Goal: Task Accomplishment & Management: Use online tool/utility

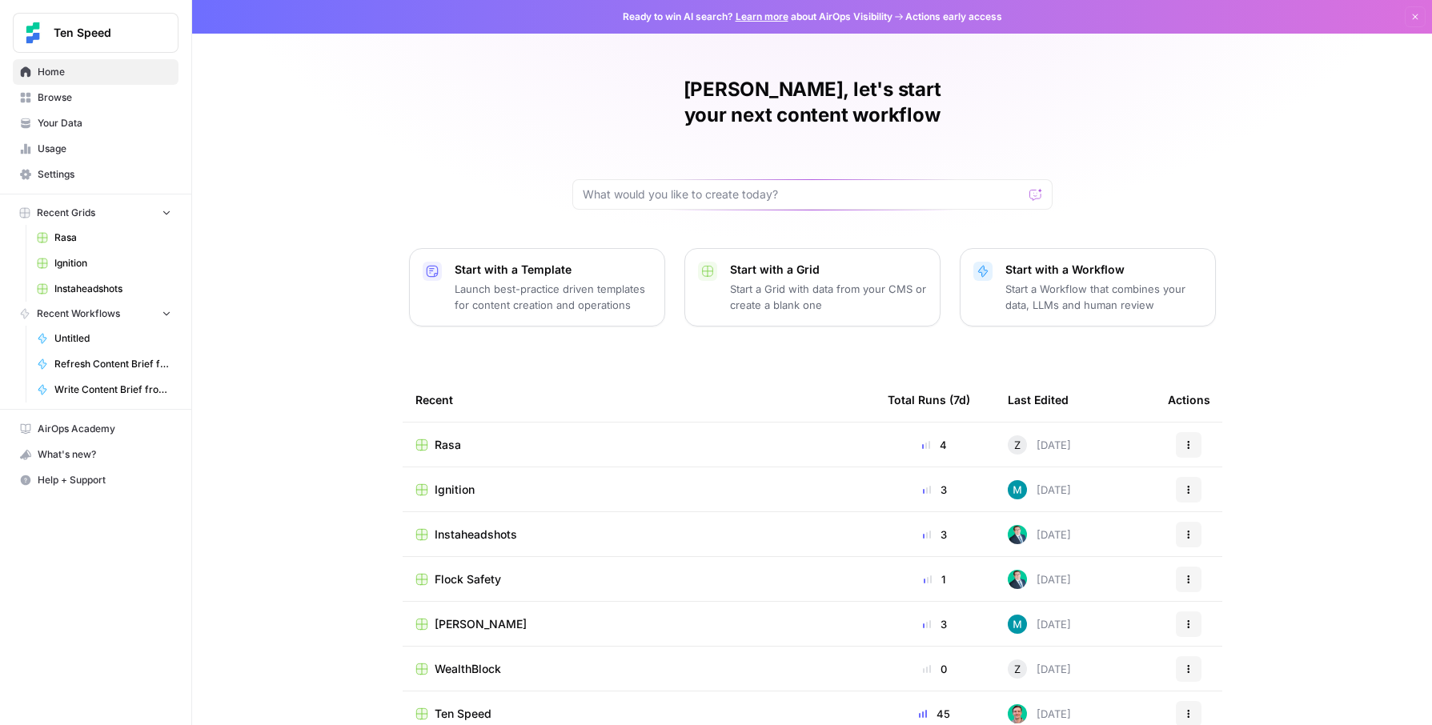
scroll to position [11, 0]
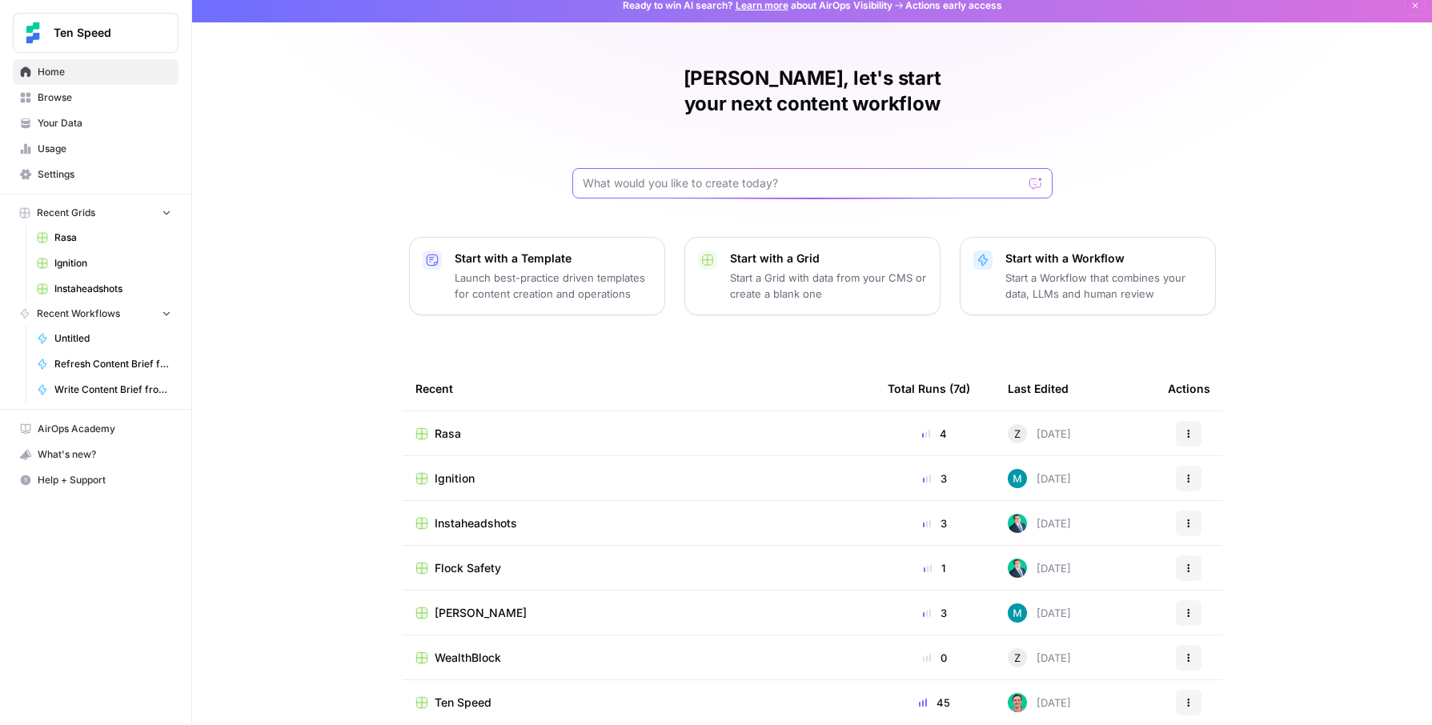
click at [790, 175] on input "text" at bounding box center [803, 183] width 440 height 16
type input "b2broker"
click at [482, 179] on div "Jaren, let's start your next content workflow b2broker Send Start with a Templa…" at bounding box center [812, 370] width 1240 height 762
click at [48, 91] on span "Browse" at bounding box center [105, 97] width 134 height 14
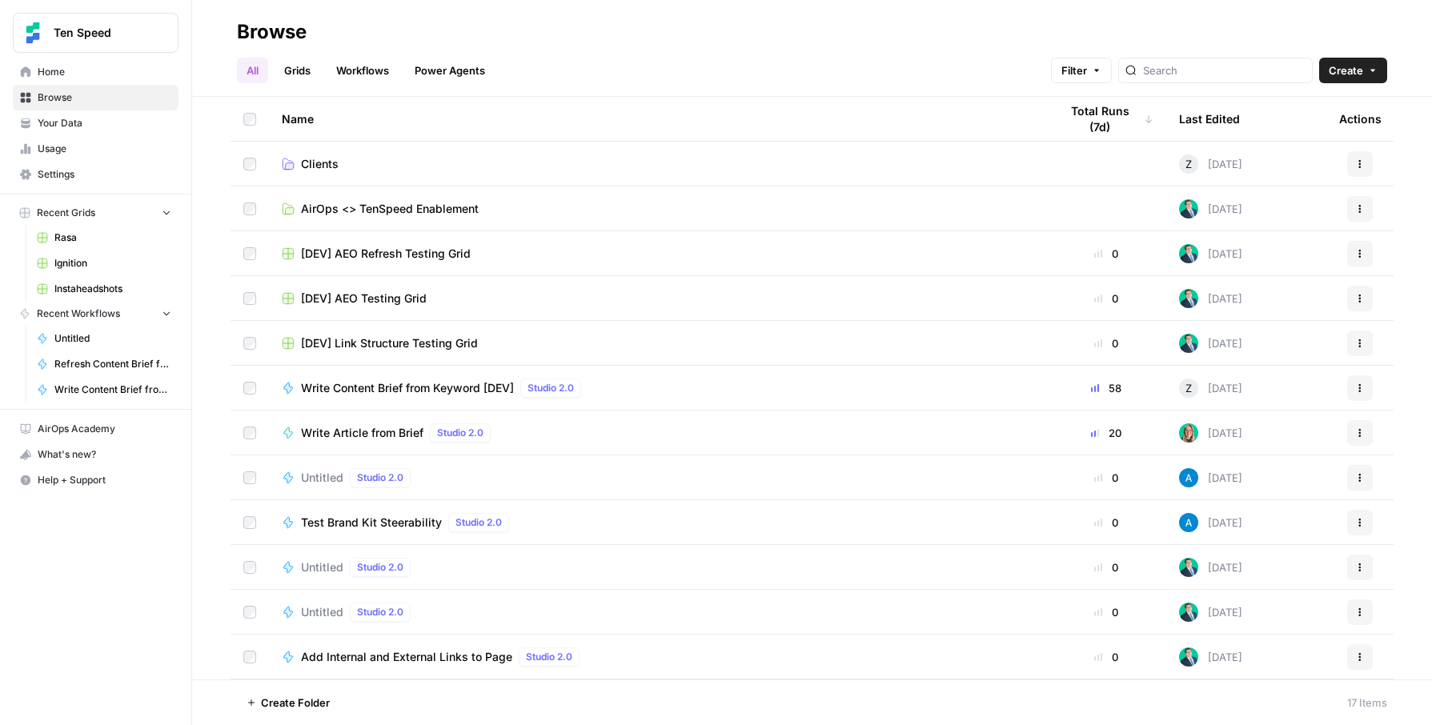
click at [333, 170] on span "Clients" at bounding box center [320, 164] width 38 height 16
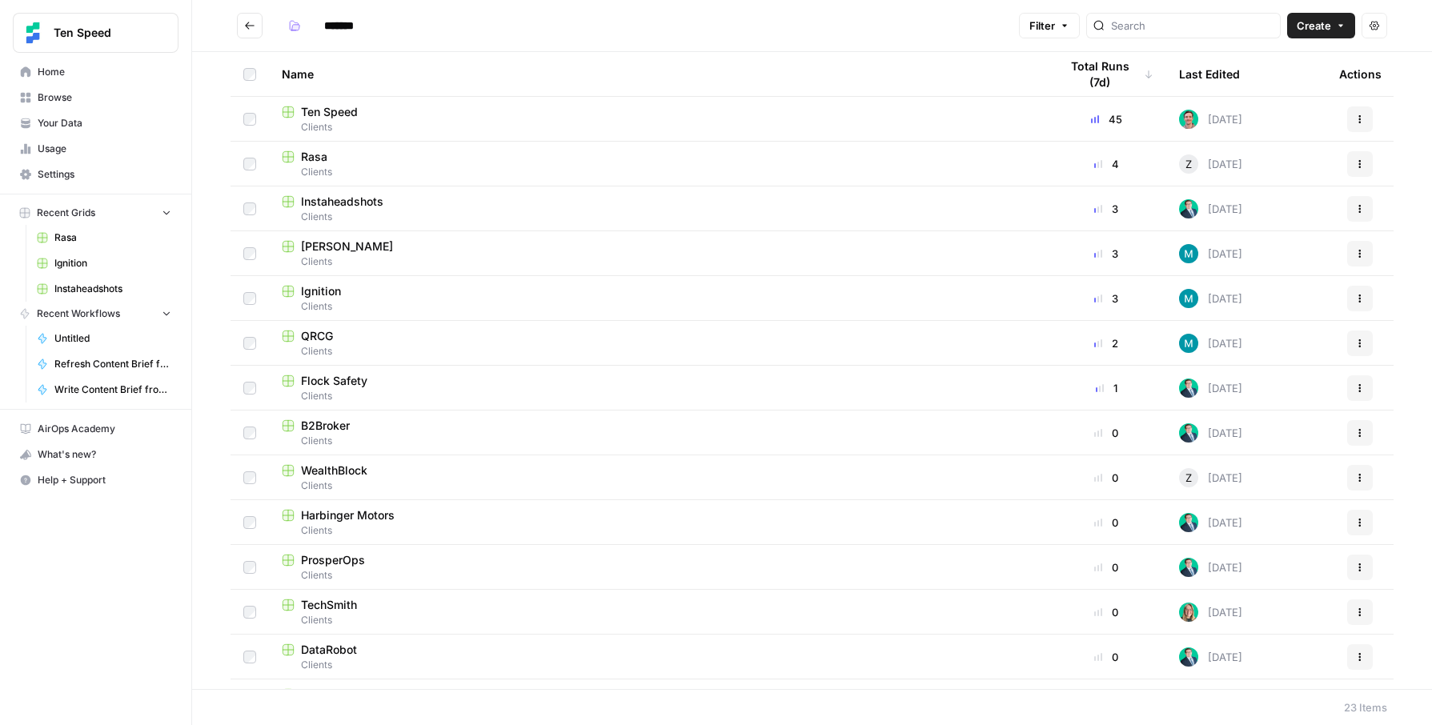
click at [347, 434] on span "Clients" at bounding box center [658, 441] width 752 height 14
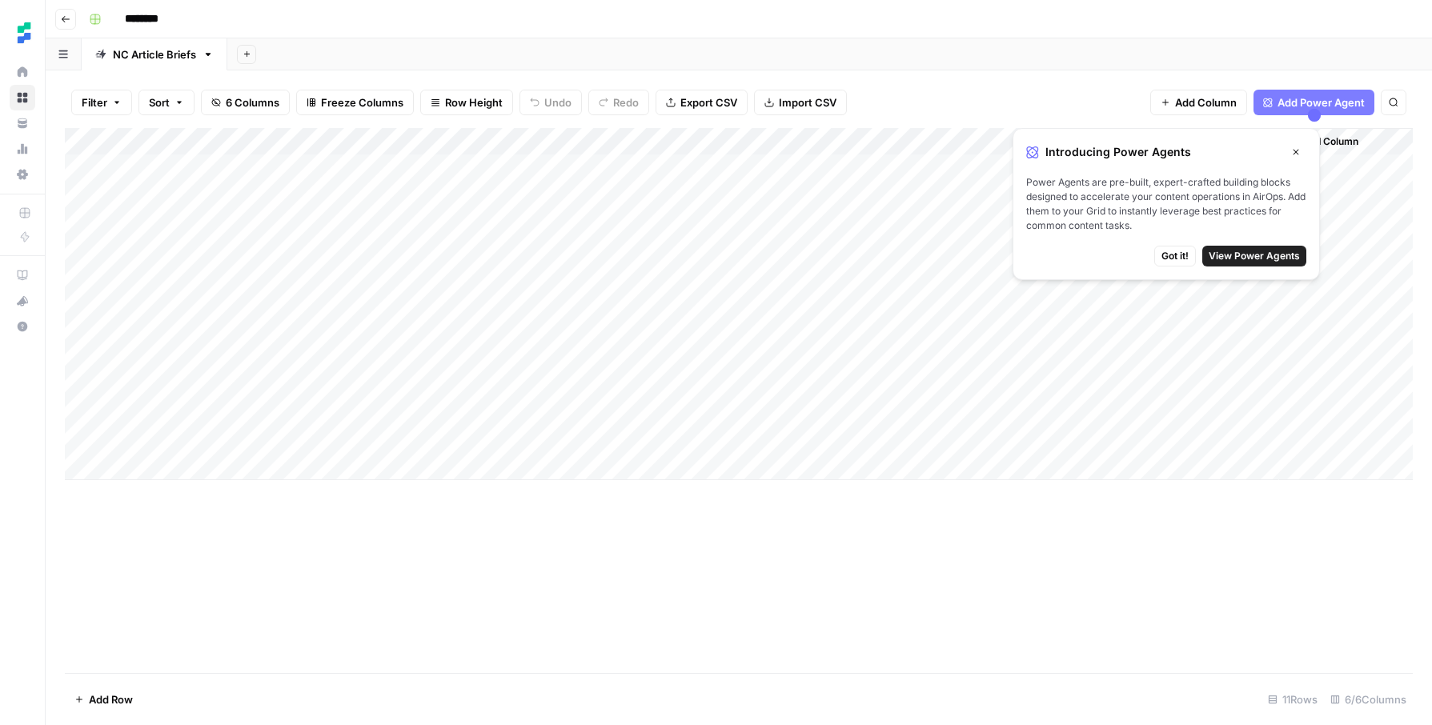
click at [207, 466] on div "Add Column" at bounding box center [739, 304] width 1348 height 352
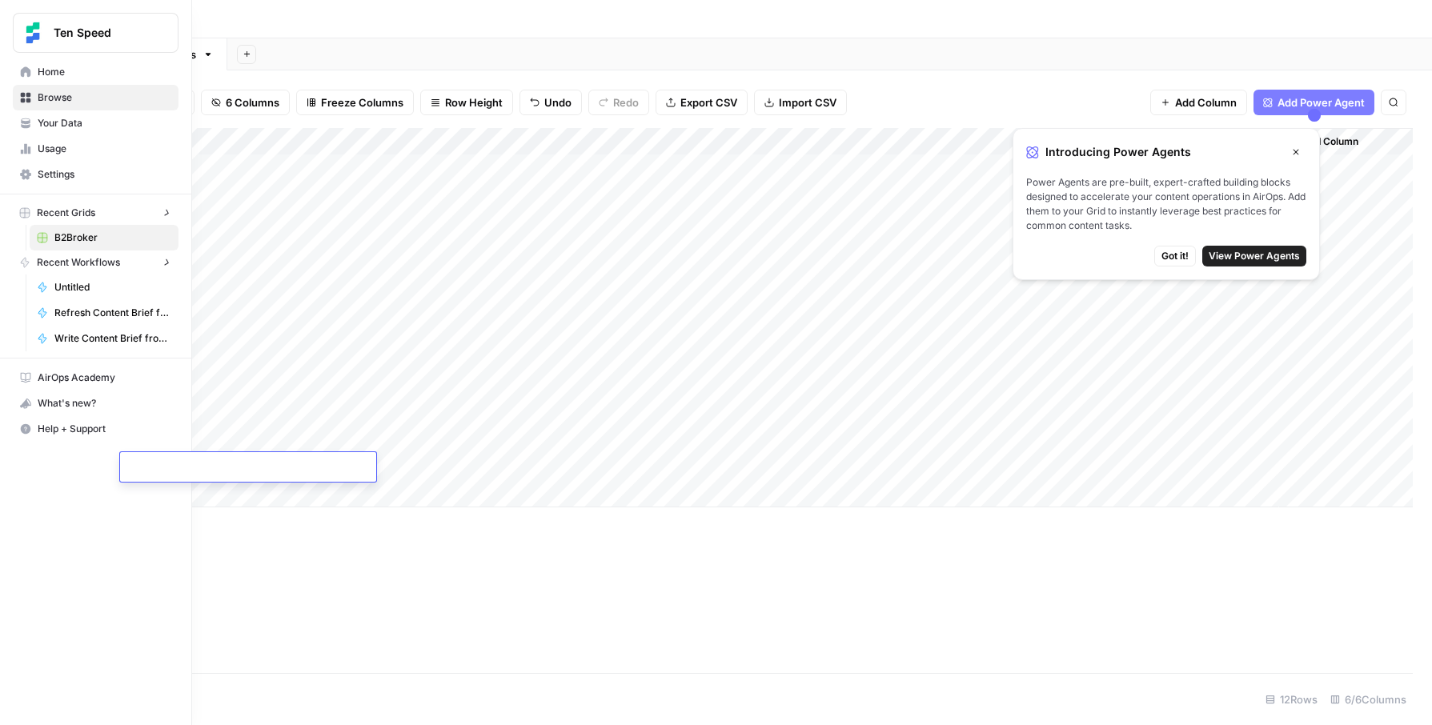
paste textarea "**********"
type textarea "**********"
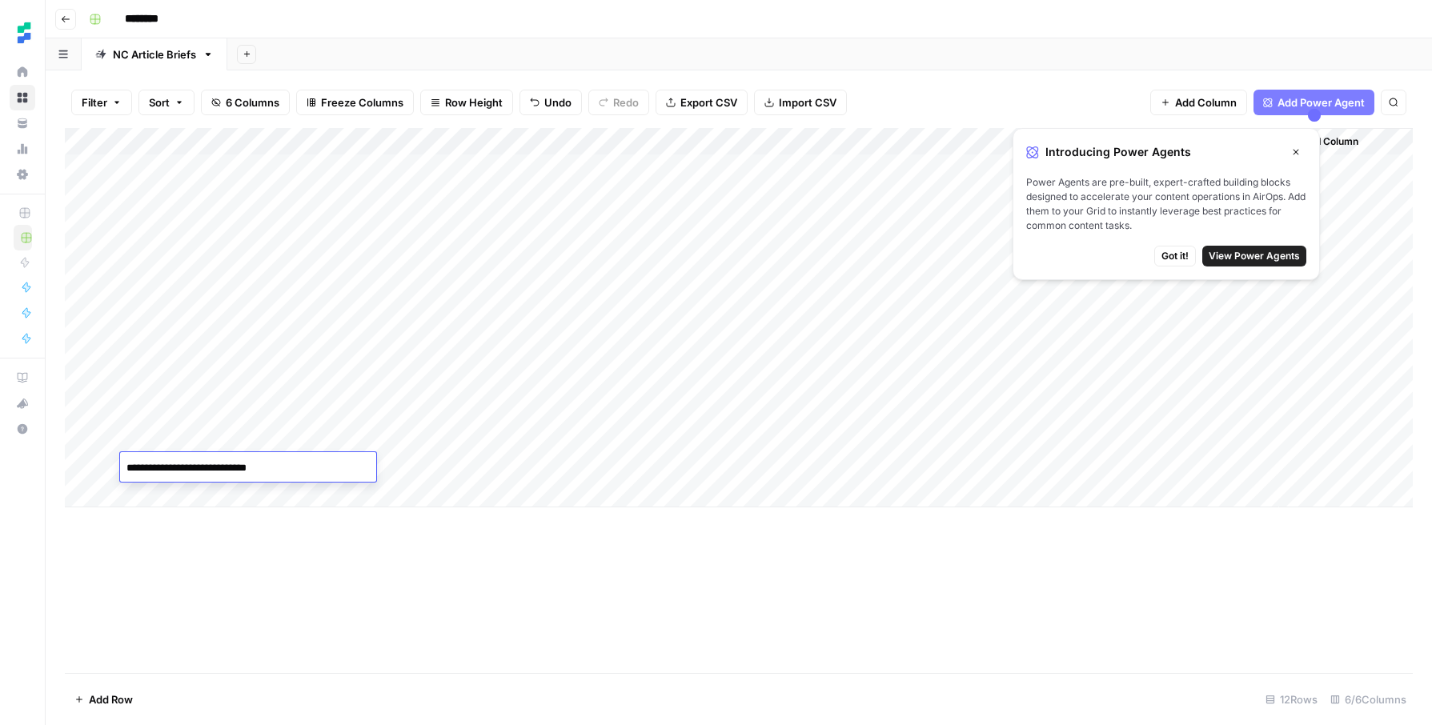
click at [450, 468] on div "Add Column" at bounding box center [739, 318] width 1348 height 380
click at [605, 465] on div "Add Column" at bounding box center [739, 318] width 1348 height 380
click at [830, 465] on div "Add Column" at bounding box center [739, 318] width 1348 height 380
click at [1290, 151] on button "Close" at bounding box center [1296, 152] width 21 height 21
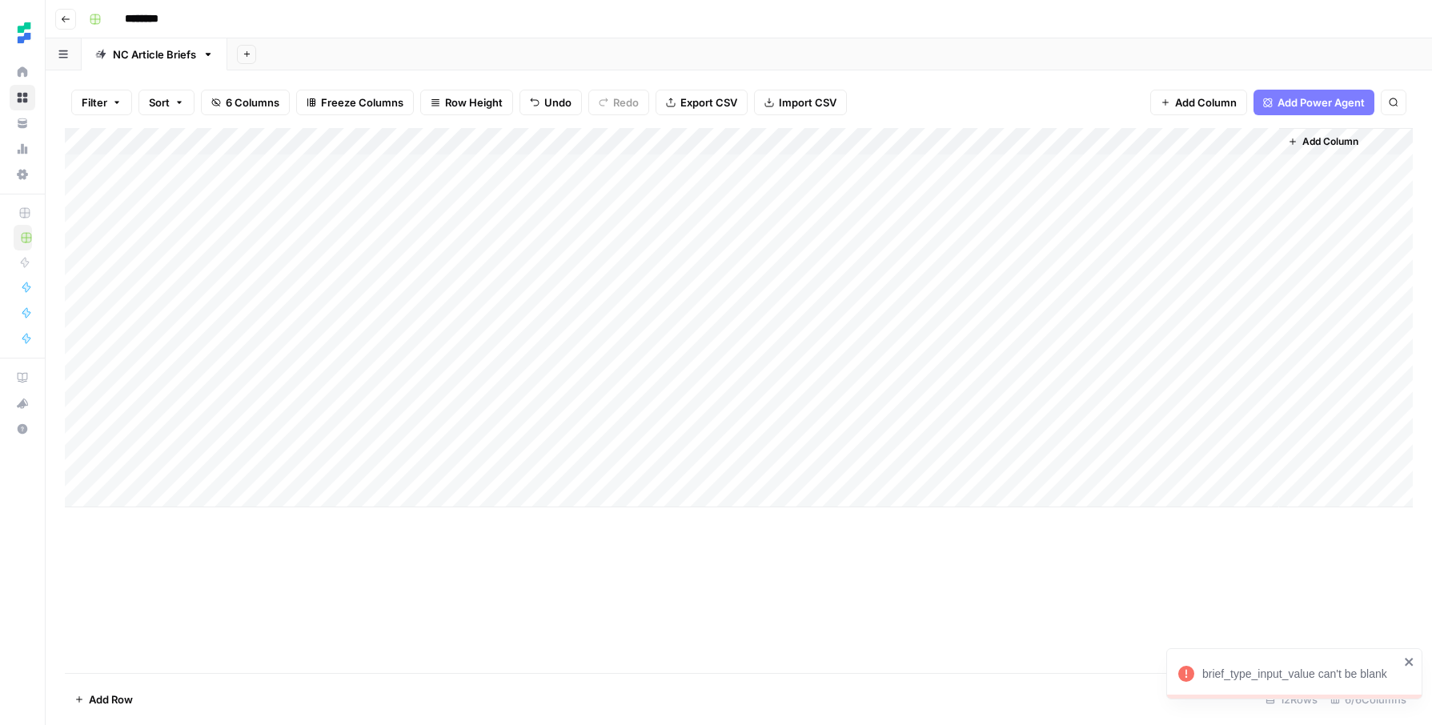
click at [618, 466] on div "Add Column" at bounding box center [739, 318] width 1348 height 380
click at [638, 448] on div "Add Column" at bounding box center [739, 318] width 1348 height 380
click at [476, 456] on div "Add Column" at bounding box center [739, 318] width 1348 height 380
click at [609, 464] on div "Add Column" at bounding box center [739, 318] width 1348 height 380
click at [645, 431] on div "Add Column" at bounding box center [739, 318] width 1348 height 380
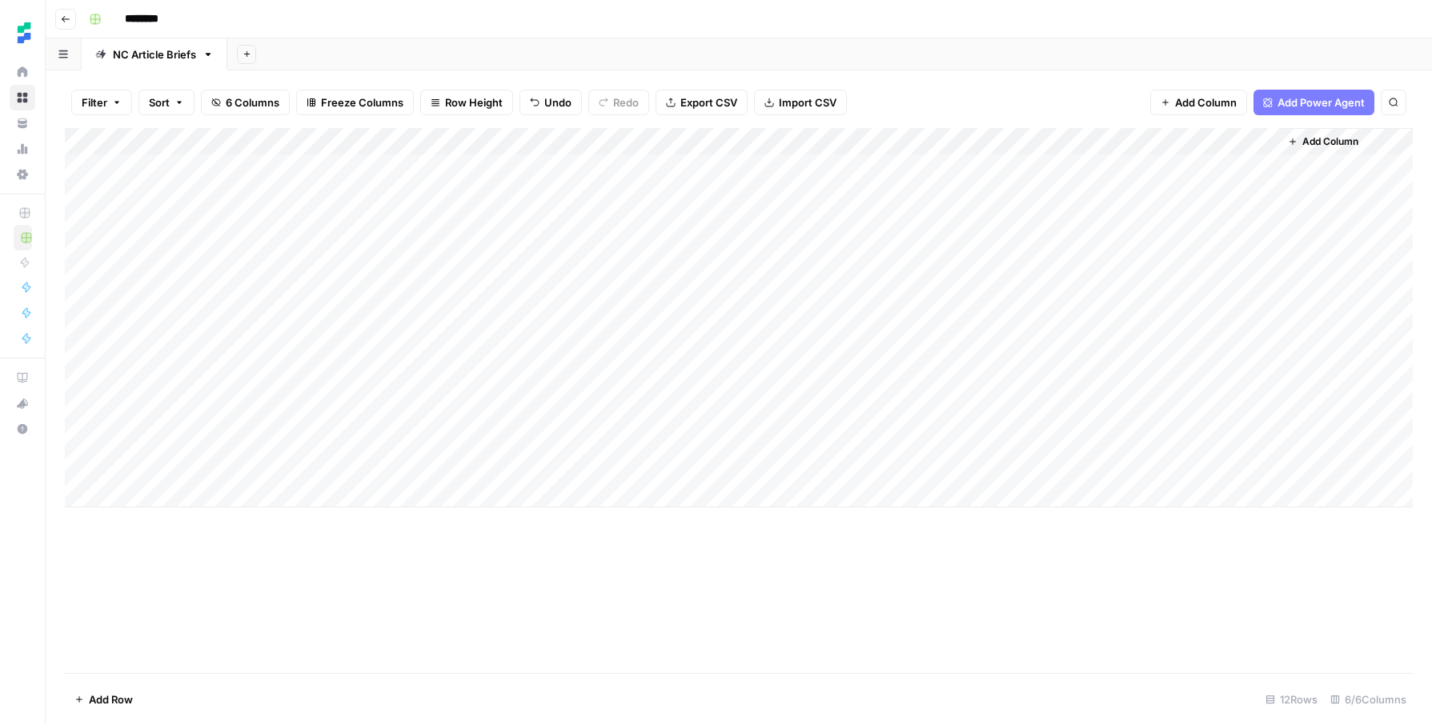
click at [654, 472] on div "Add Column" at bounding box center [739, 318] width 1348 height 380
click at [658, 478] on div "Add Column" at bounding box center [739, 318] width 1348 height 380
click at [513, 466] on div "Add Column" at bounding box center [739, 318] width 1348 height 380
click at [573, 470] on div "Add Column" at bounding box center [739, 318] width 1348 height 380
click at [587, 468] on div "Add Column" at bounding box center [739, 318] width 1348 height 380
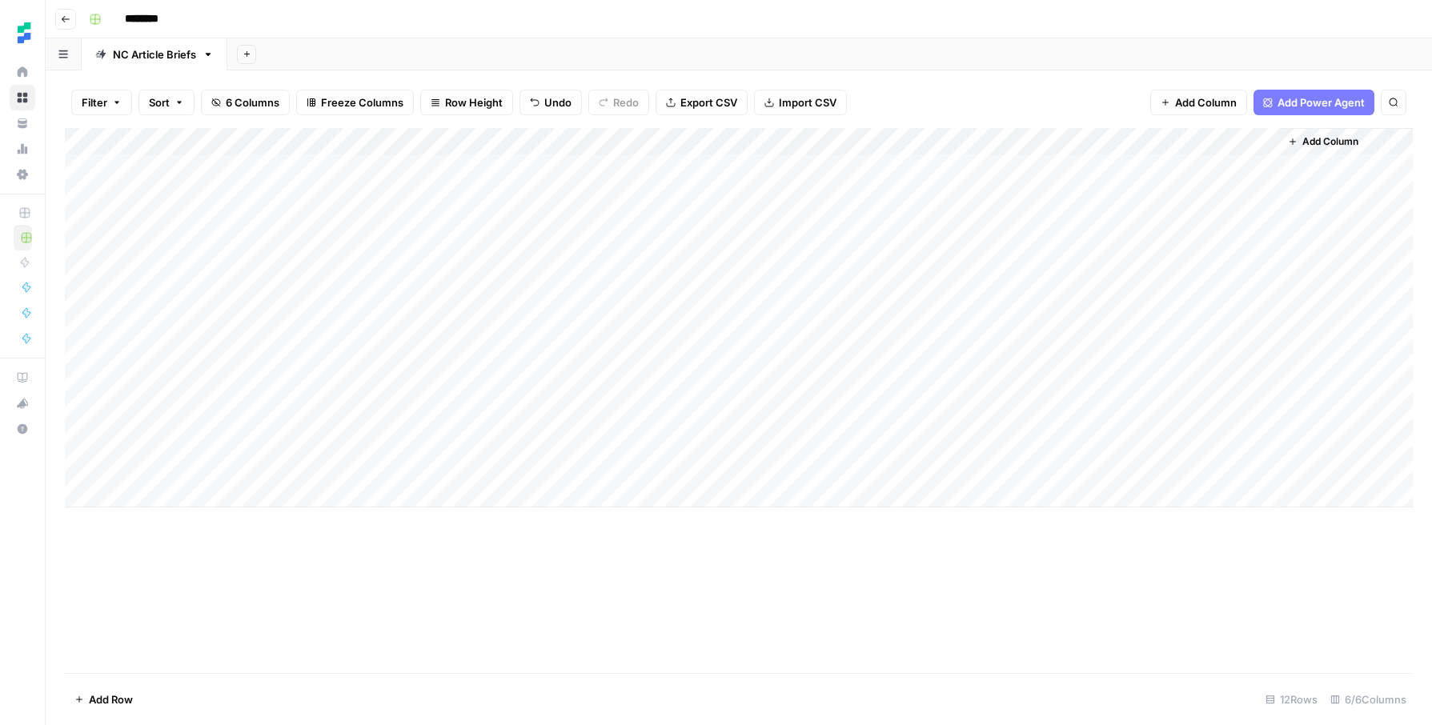
click at [629, 448] on div "Add Column" at bounding box center [739, 318] width 1348 height 380
click at [627, 469] on div "Add Column" at bounding box center [739, 318] width 1348 height 380
click at [586, 468] on div "Add Column" at bounding box center [739, 318] width 1348 height 380
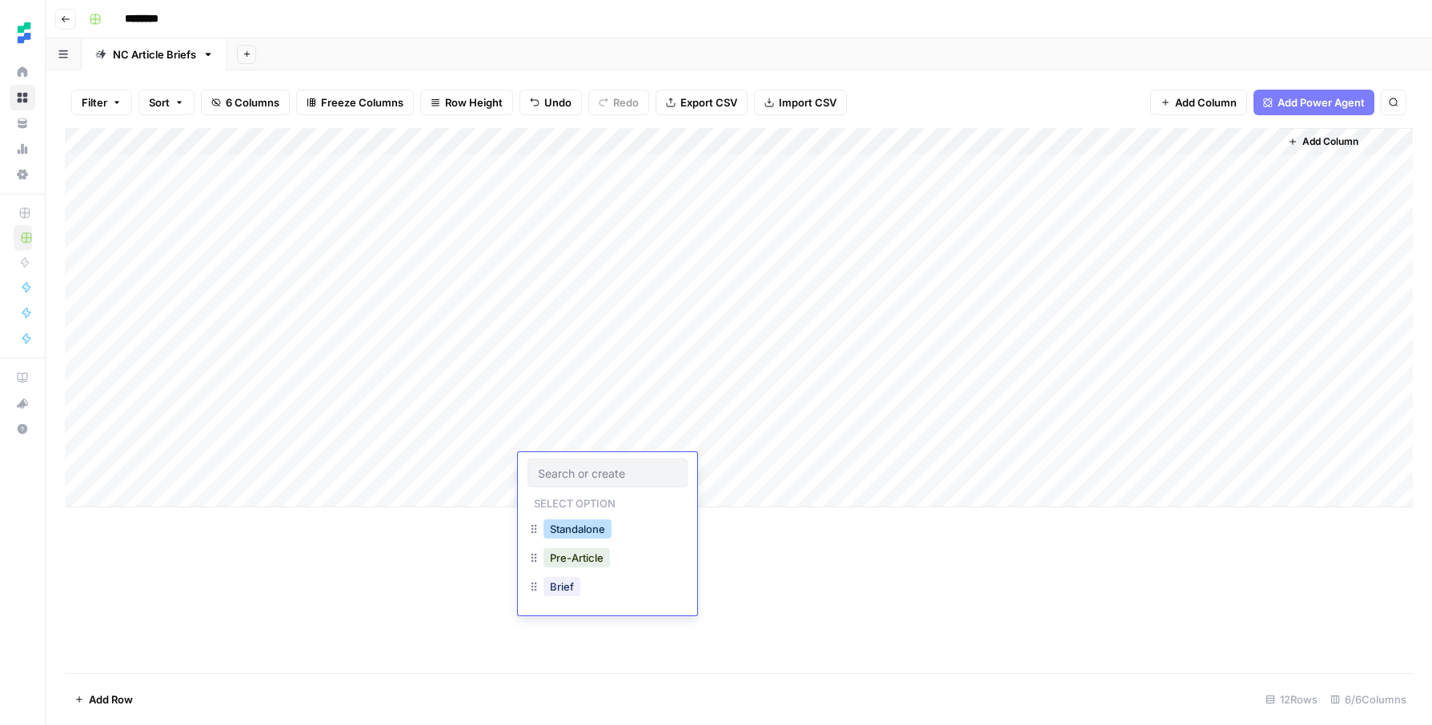
click at [593, 528] on button "Standalone" at bounding box center [578, 529] width 68 height 19
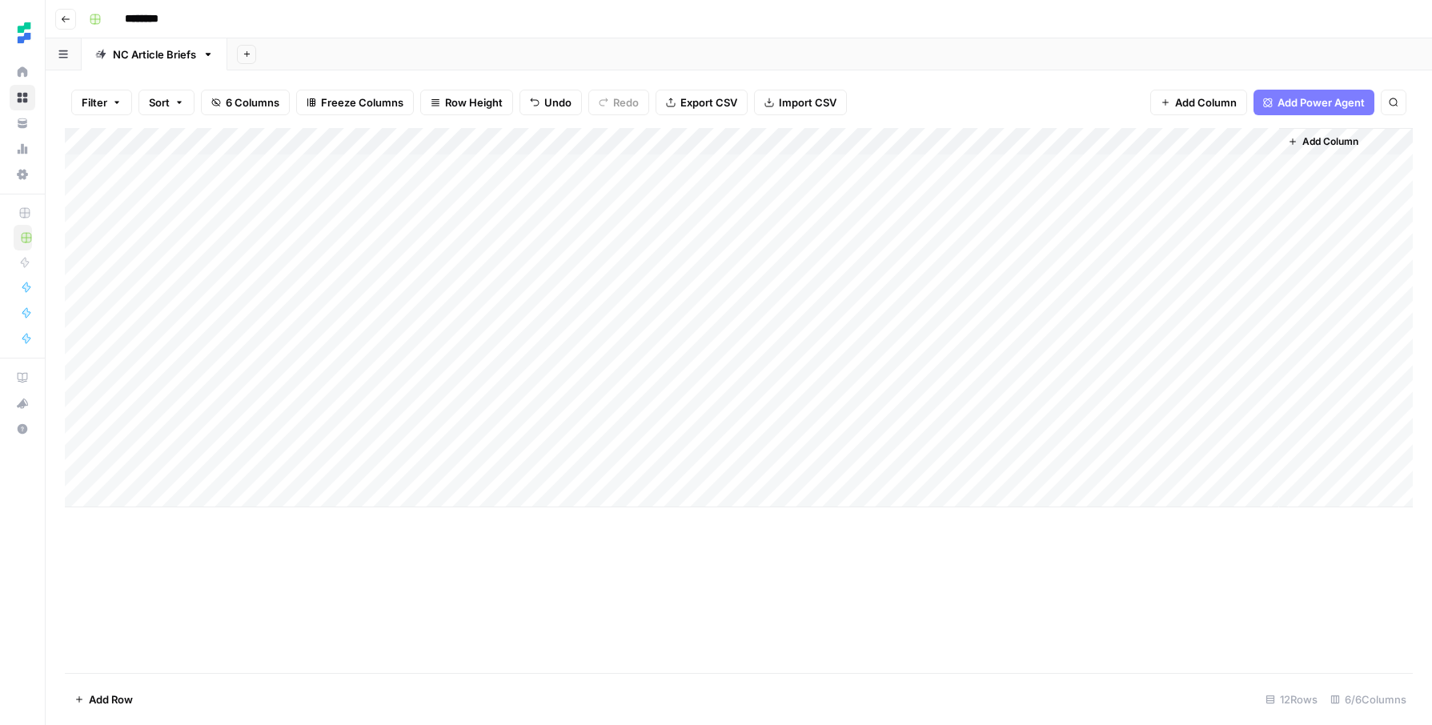
click at [693, 467] on div "Add Column" at bounding box center [739, 318] width 1348 height 380
click at [973, 468] on div "Add Column" at bounding box center [739, 318] width 1348 height 380
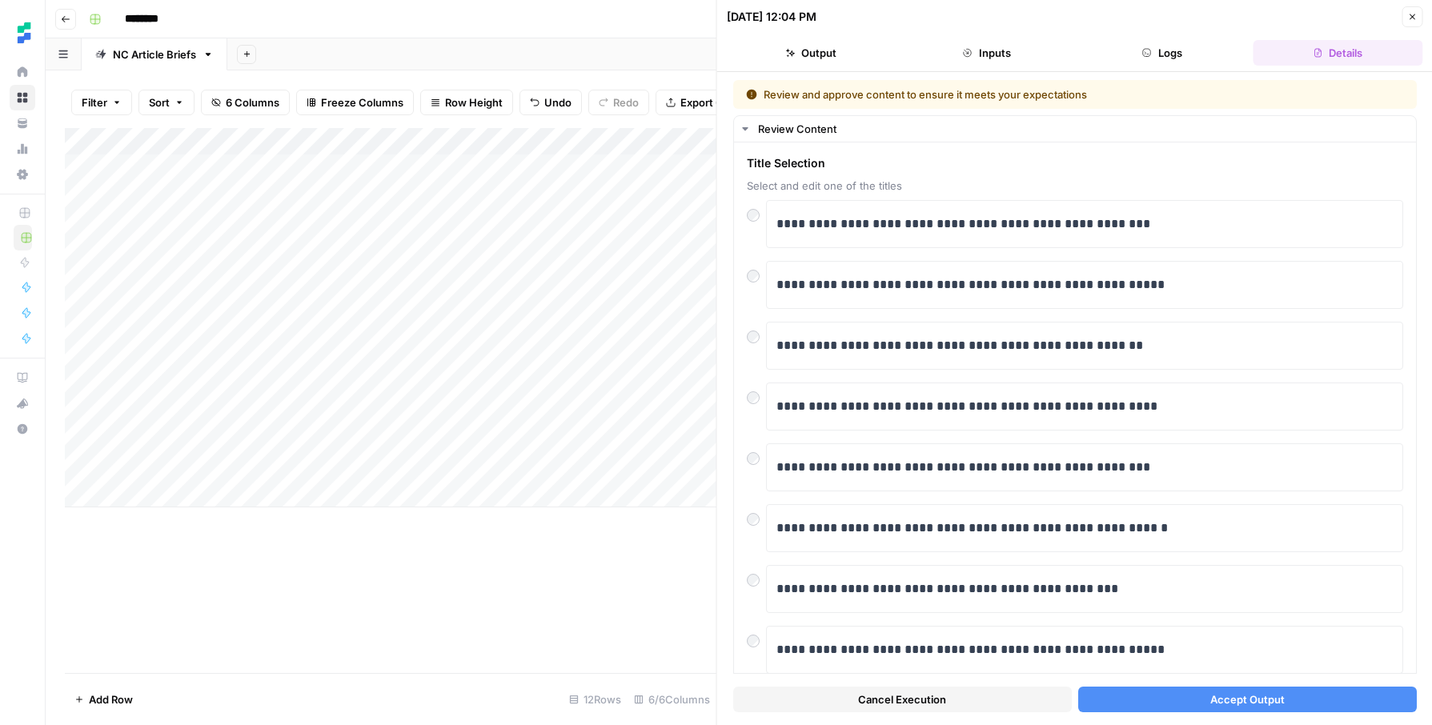
click at [1218, 695] on span "Accept Output" at bounding box center [1247, 700] width 74 height 16
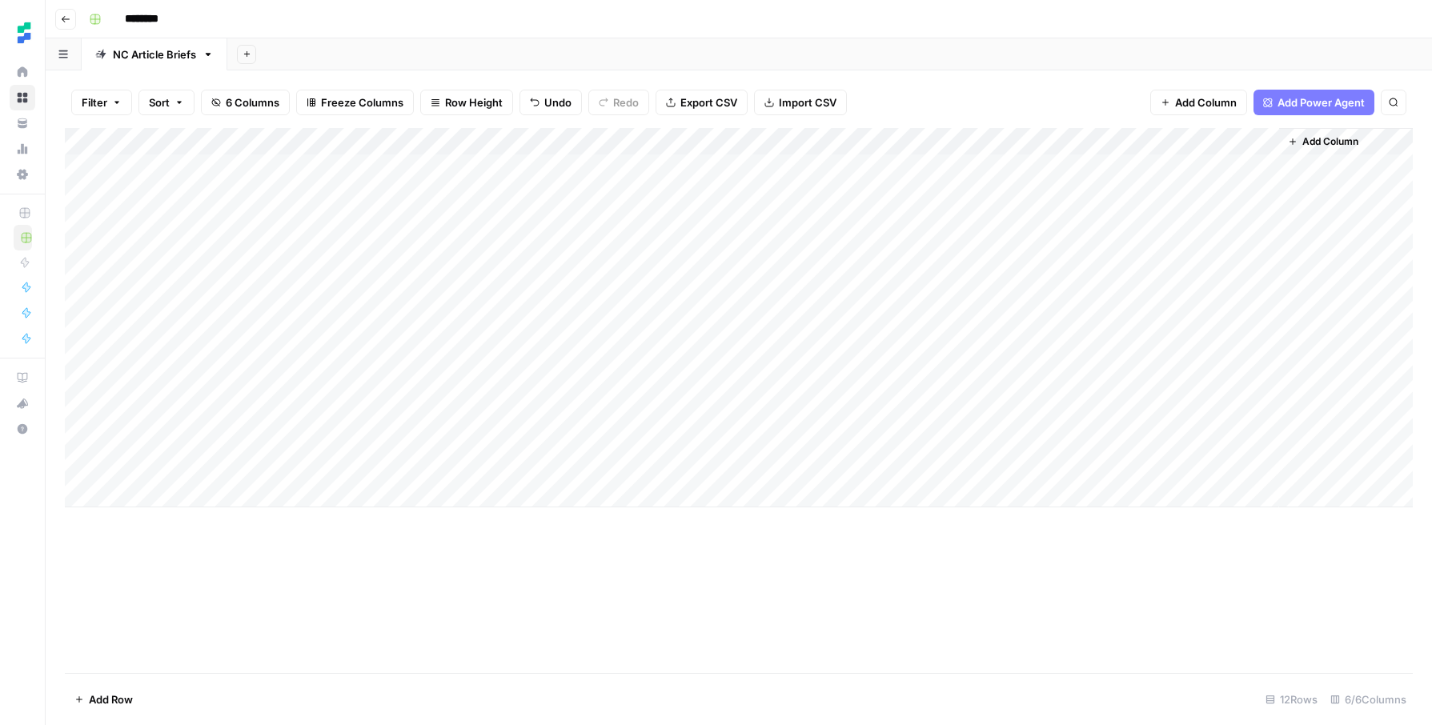
click at [1119, 469] on div "Add Column" at bounding box center [739, 318] width 1348 height 380
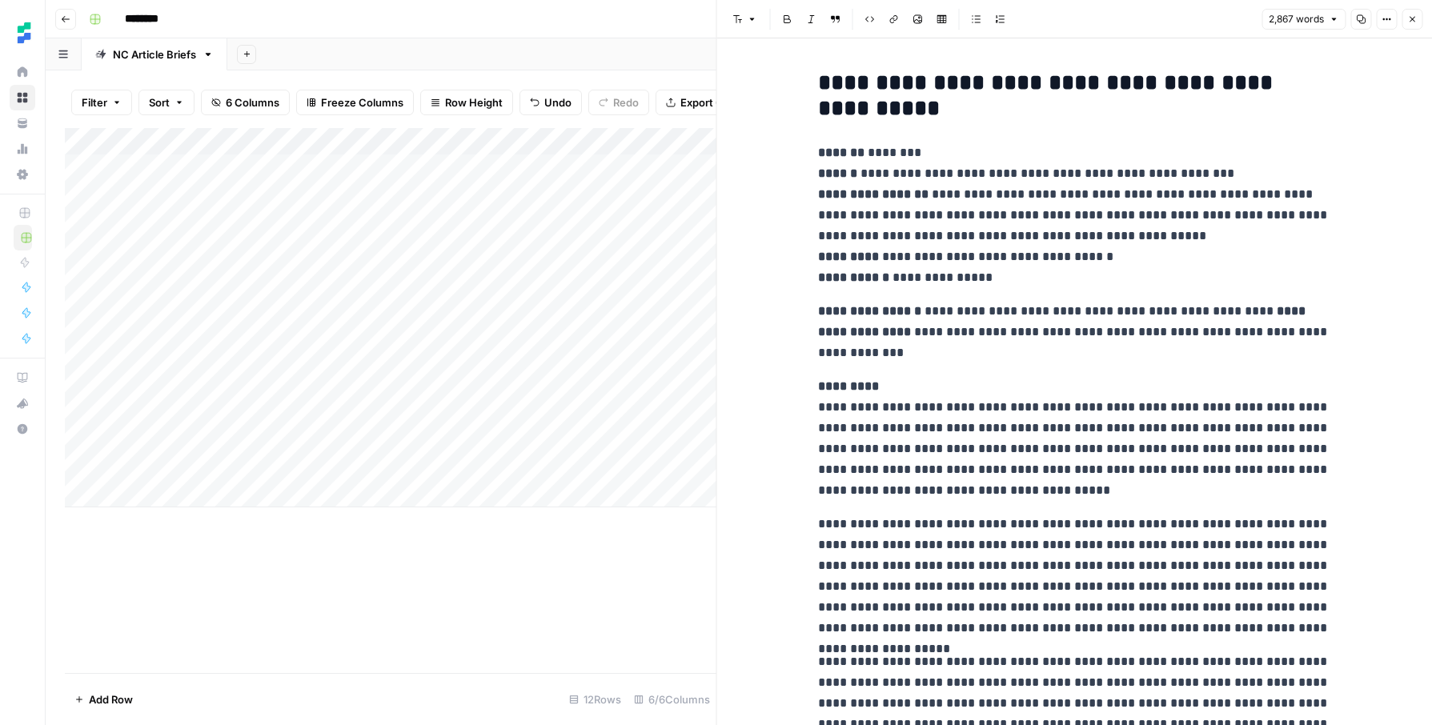
click at [832, 84] on h2 "**********" at bounding box center [1074, 95] width 512 height 51
copy div "**********"
